Goal: Task Accomplishment & Management: Manage account settings

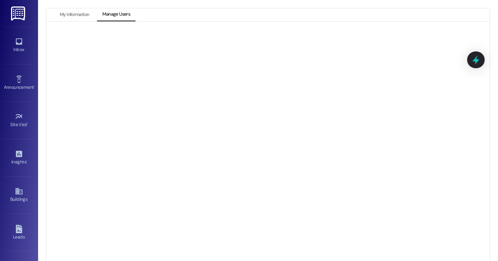
scroll to position [101, 0]
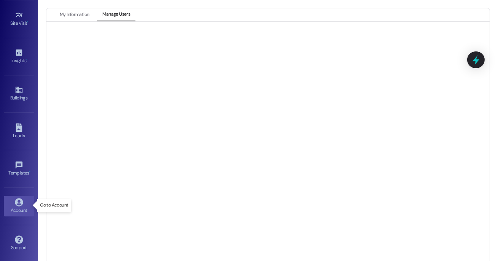
click at [18, 205] on icon at bounding box center [19, 202] width 8 height 8
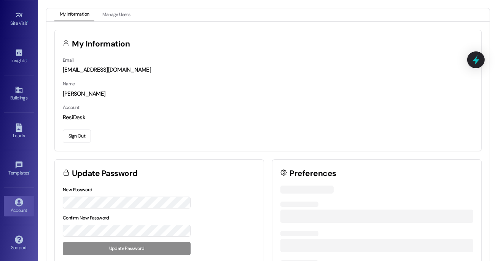
click at [74, 141] on button "Sign Out" at bounding box center [77, 135] width 28 height 13
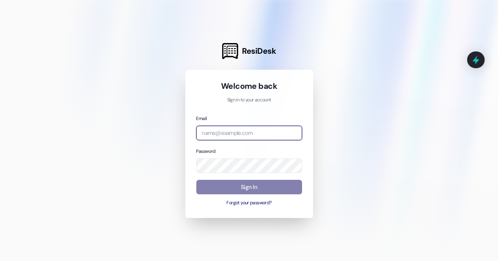
click at [260, 136] on input "email" at bounding box center [249, 133] width 106 height 15
type input "h"
click at [0, 260] on com-1password-button at bounding box center [0, 261] width 0 height 0
type input "[EMAIL_ADDRESS][DOMAIN_NAME]"
